Goal: Task Accomplishment & Management: Complete application form

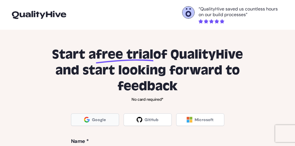
click at [90, 119] on link "Google" at bounding box center [95, 119] width 48 height 12
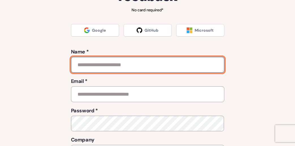
click at [127, 67] on input "text" at bounding box center [147, 65] width 153 height 16
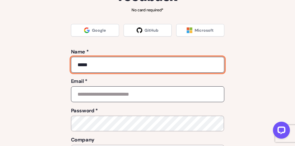
type input "*****"
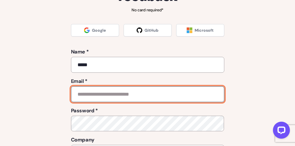
click at [128, 95] on input "email" at bounding box center [147, 94] width 153 height 16
type input "**********"
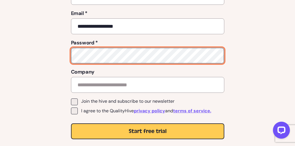
scroll to position [158, 0]
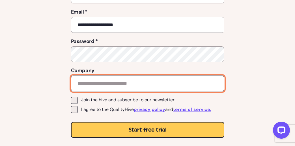
click at [174, 80] on input "text" at bounding box center [147, 83] width 153 height 16
type input "******"
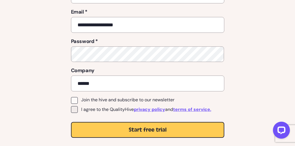
click at [73, 97] on span at bounding box center [74, 100] width 7 height 7
click at [74, 98] on span at bounding box center [74, 100] width 7 height 7
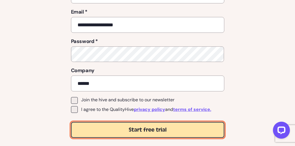
click at [141, 128] on span "Start free trial" at bounding box center [148, 130] width 38 height 8
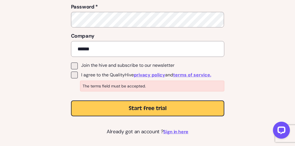
scroll to position [192, 0]
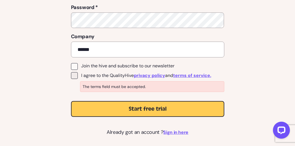
click at [73, 63] on span at bounding box center [74, 66] width 7 height 7
click at [76, 72] on span at bounding box center [74, 75] width 7 height 7
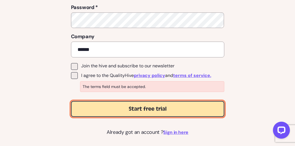
click at [109, 104] on button "Start free trial" at bounding box center [147, 109] width 153 height 16
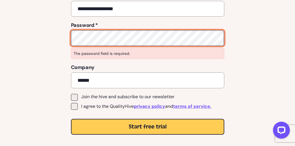
scroll to position [175, 0]
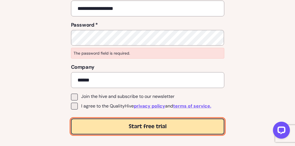
click at [148, 125] on span "Start free trial" at bounding box center [148, 126] width 38 height 8
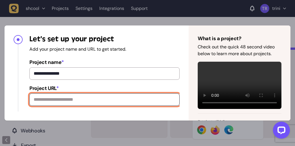
click at [119, 103] on input "Project URL *" at bounding box center [104, 99] width 150 height 12
type input "*"
type input "**********"
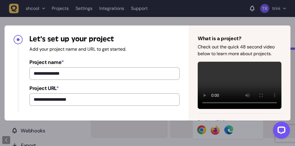
click at [288, 125] on button "Open LiveChat chat widget" at bounding box center [281, 129] width 17 height 17
